Goal: Check status: Check status

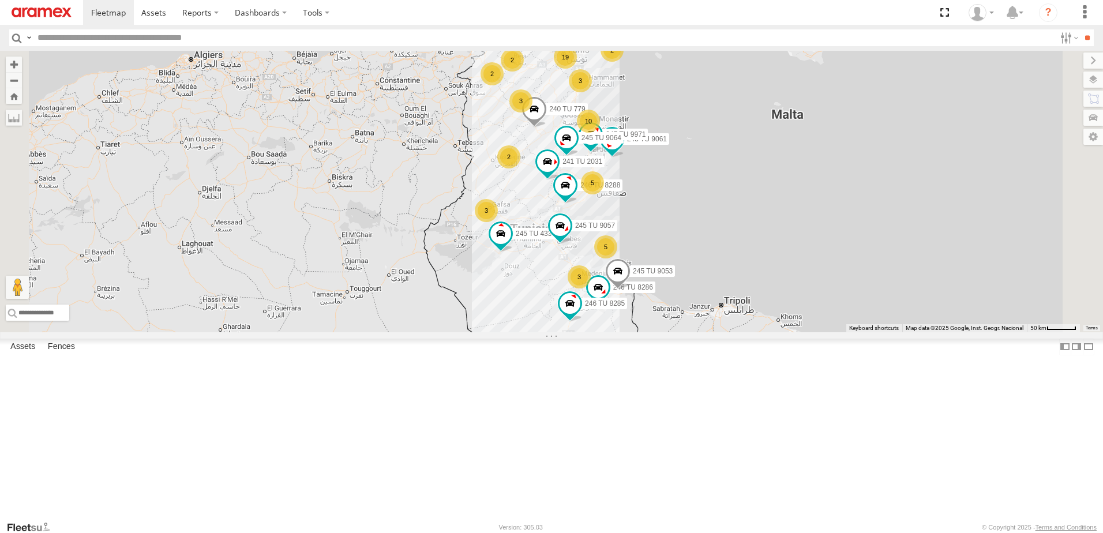
select select "**********"
click at [604, 194] on div "5" at bounding box center [592, 182] width 23 height 23
click at [605, 194] on div "5" at bounding box center [593, 182] width 23 height 23
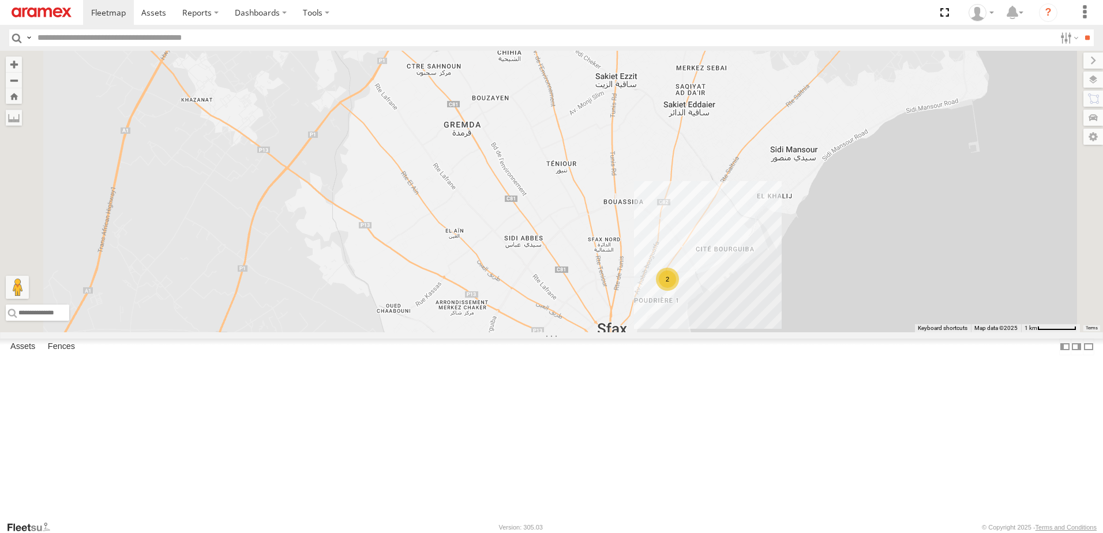
click at [679, 291] on div "2" at bounding box center [667, 279] width 23 height 23
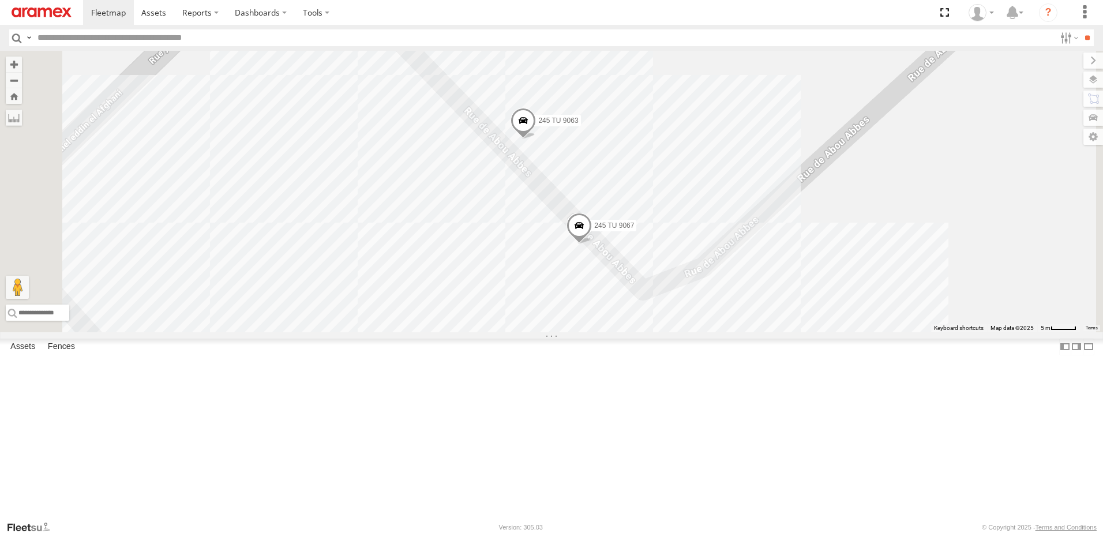
click at [592, 244] on span at bounding box center [579, 228] width 25 height 31
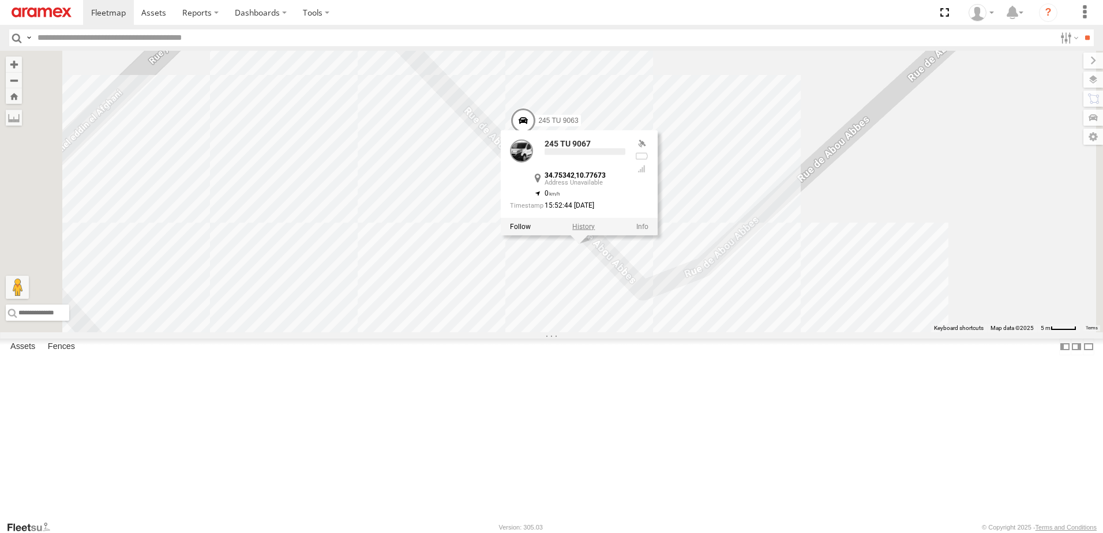
click at [595, 231] on label at bounding box center [583, 227] width 23 height 8
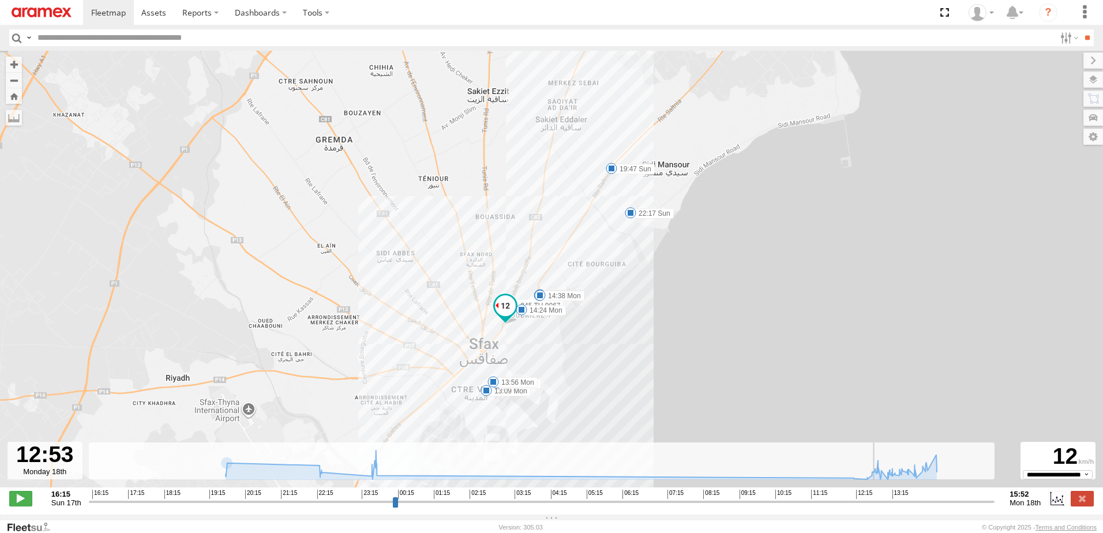
drag, startPoint x: 98, startPoint y: 510, endPoint x: 878, endPoint y: 499, distance: 780.1
click at [878, 499] on input "range" at bounding box center [542, 501] width 906 height 11
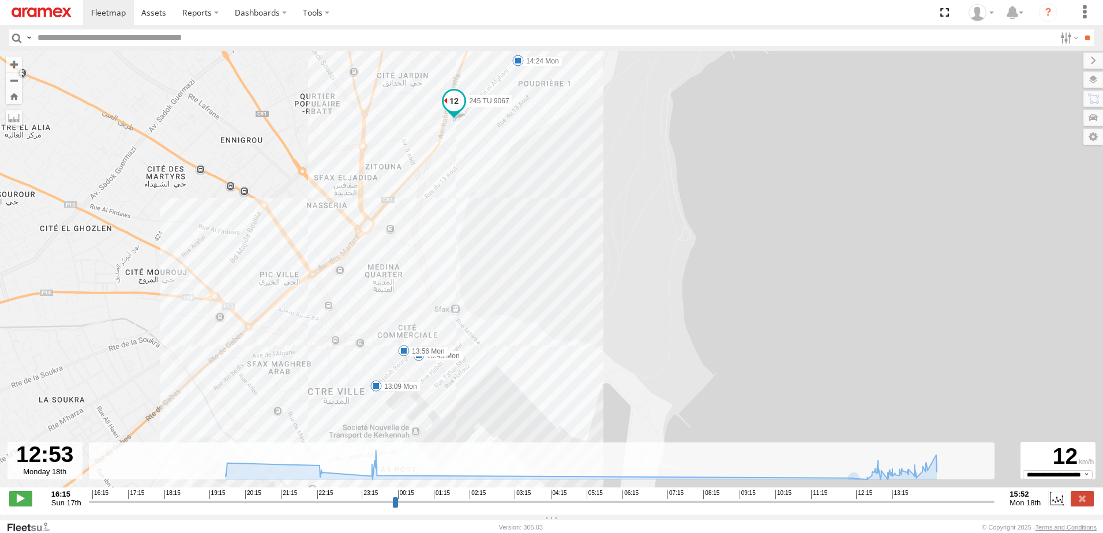
drag, startPoint x: 361, startPoint y: 363, endPoint x: 376, endPoint y: 314, distance: 51.3
click at [376, 314] on div "245 TU 9067 19:47 Sun 22:17 Sun 23:46 Sun 12:27 Mon 13:09 Mon 13:45 Mon 13:56 M…" at bounding box center [551, 275] width 1103 height 449
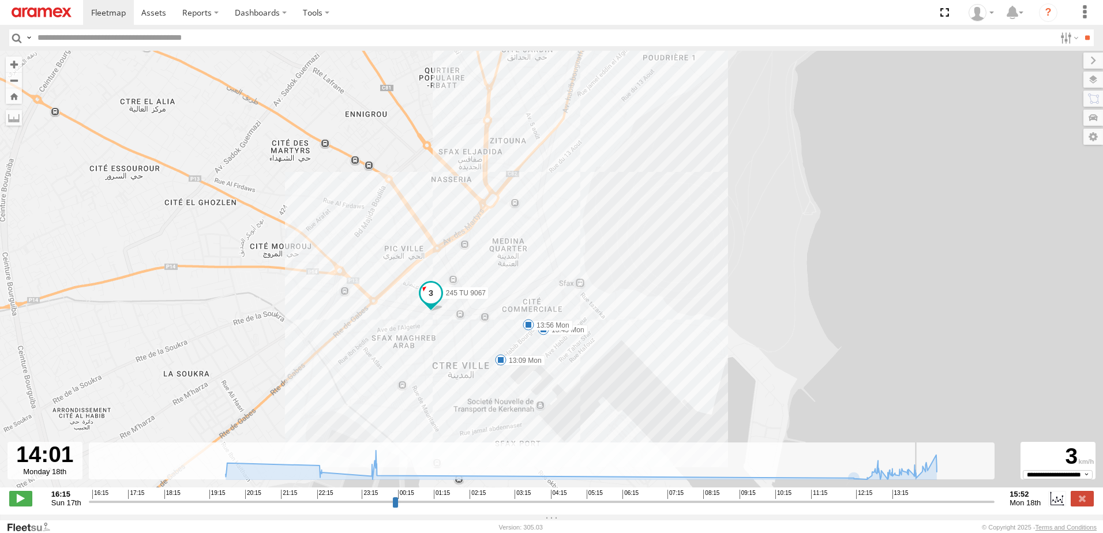
drag, startPoint x: 920, startPoint y: 492, endPoint x: 921, endPoint y: 508, distance: 16.7
click at [921, 507] on input "range" at bounding box center [542, 501] width 906 height 11
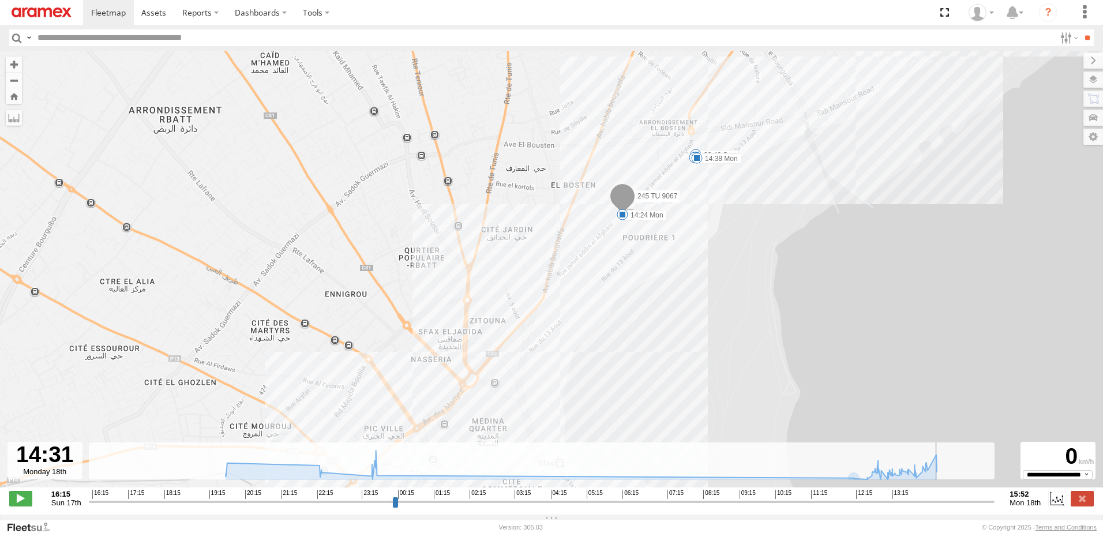
drag, startPoint x: 921, startPoint y: 509, endPoint x: 939, endPoint y: 500, distance: 20.4
type input "**********"
click at [939, 500] on input "range" at bounding box center [542, 501] width 906 height 11
click at [27, 3] on link at bounding box center [41, 12] width 83 height 25
